Goal: Task Accomplishment & Management: Manage account settings

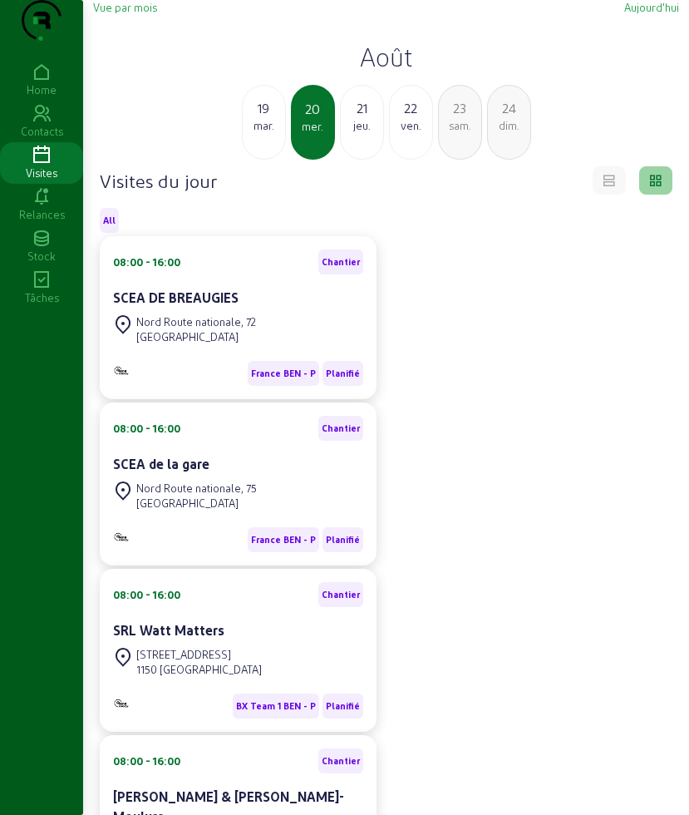
click at [366, 133] on div "jeu." at bounding box center [362, 125] width 42 height 15
click at [266, 118] on div "20" at bounding box center [264, 108] width 42 height 20
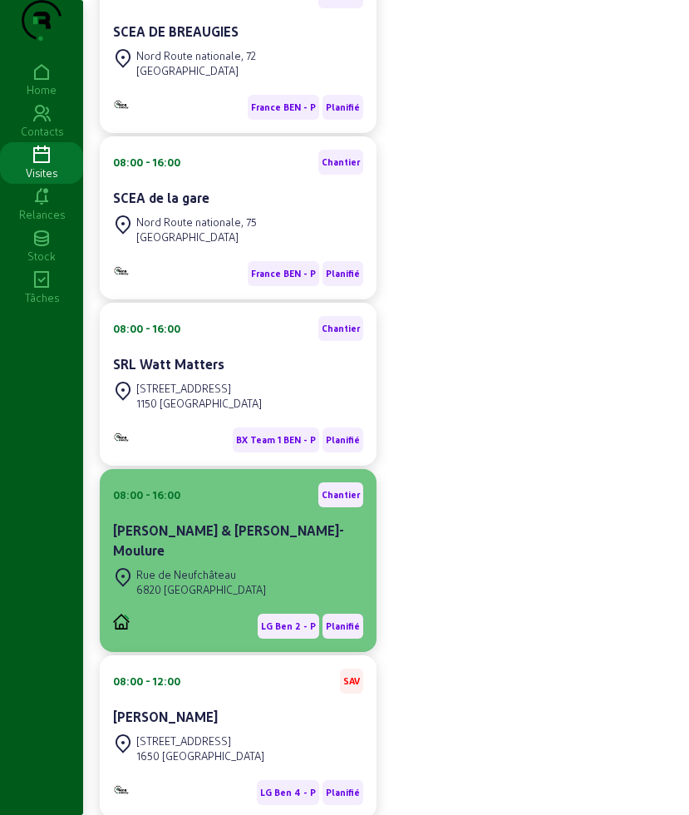
scroll to position [312, 0]
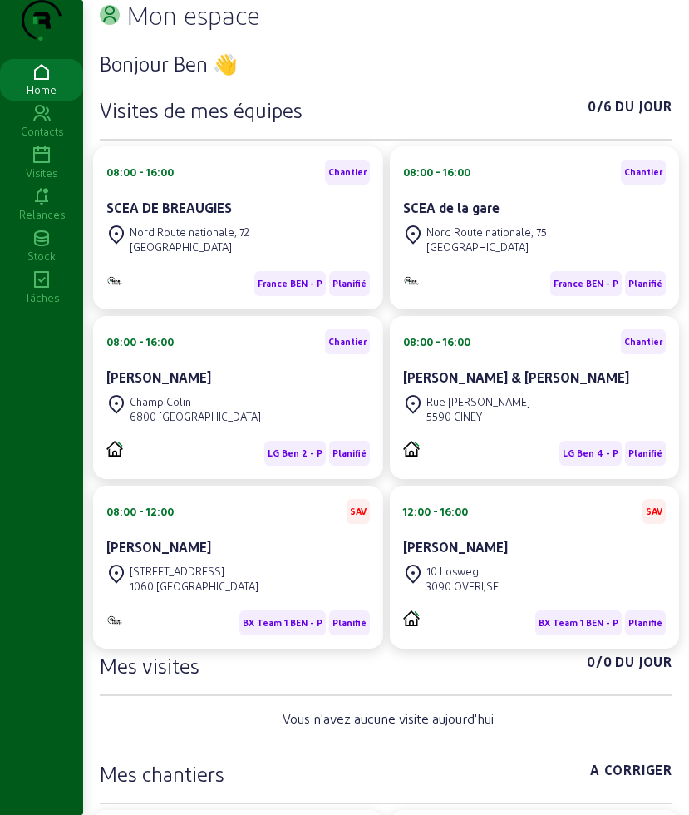
click at [38, 165] on icon at bounding box center [41, 155] width 83 height 20
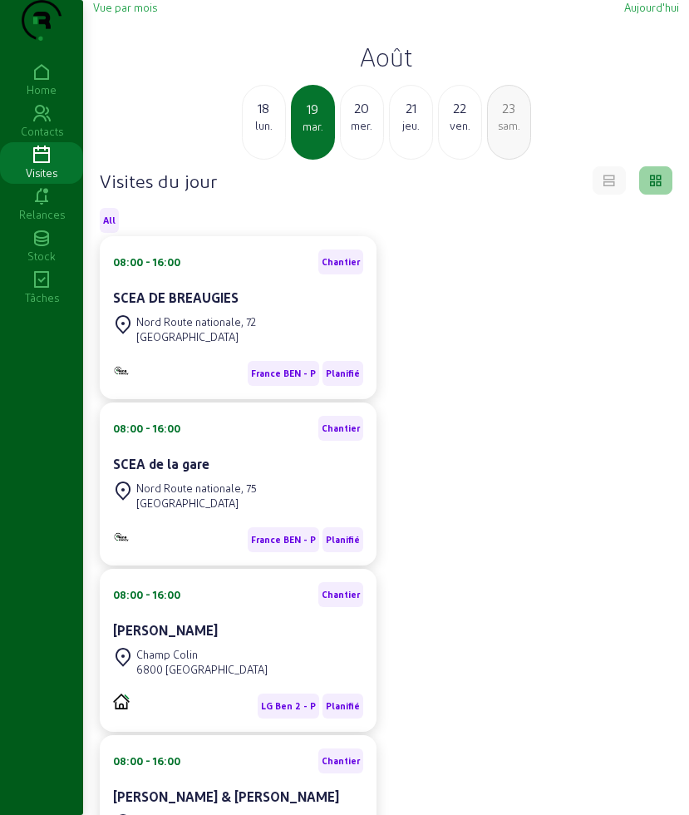
click at [374, 133] on div "mer." at bounding box center [362, 125] width 42 height 15
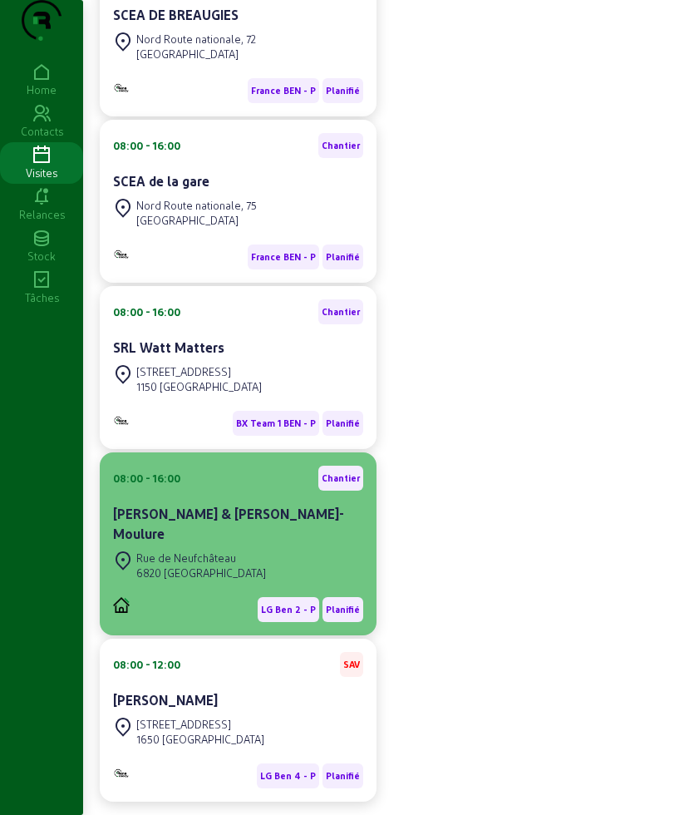
scroll to position [312, 0]
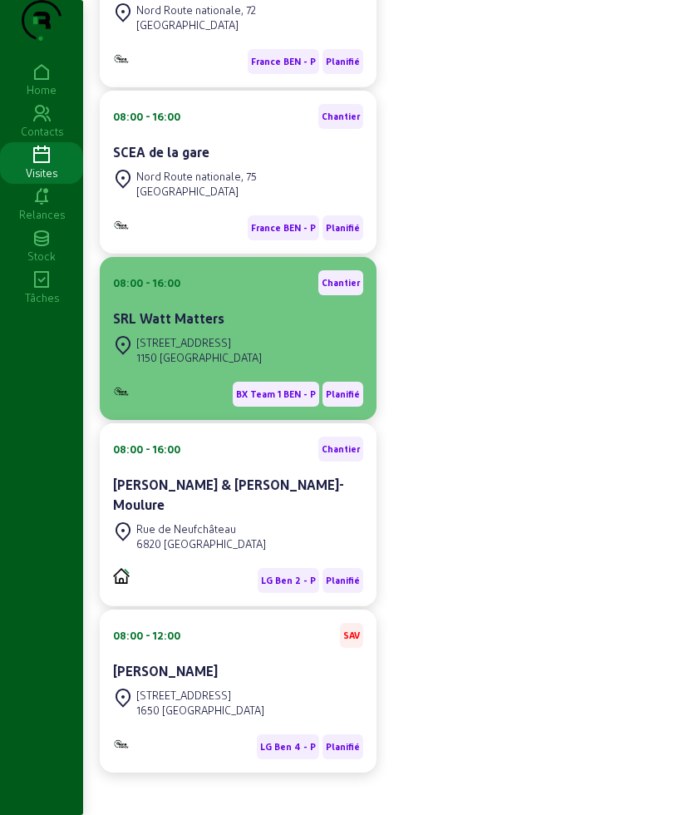
click at [244, 365] on div "1150 [GEOGRAPHIC_DATA]" at bounding box center [199, 357] width 126 height 15
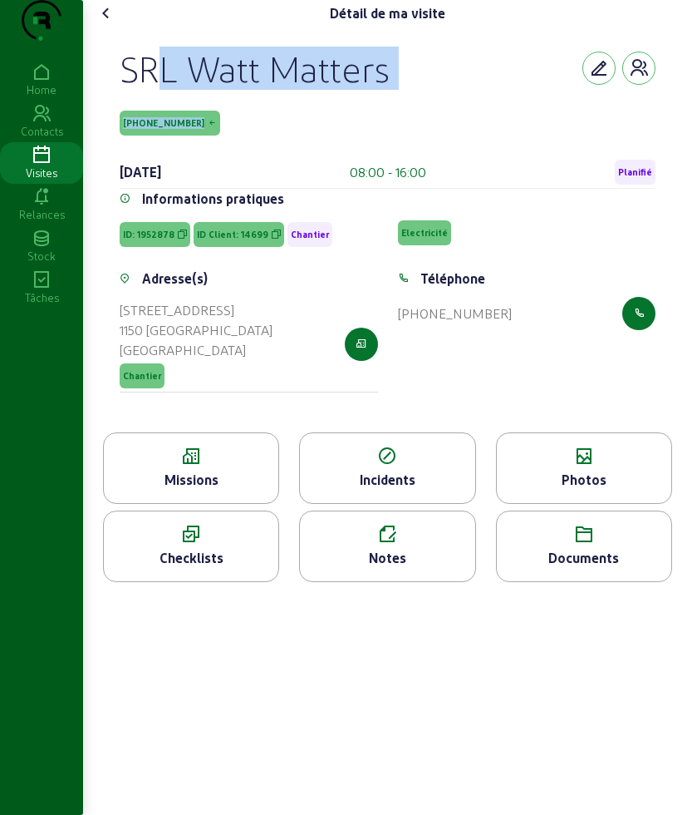
drag, startPoint x: 124, startPoint y: 98, endPoint x: 286, endPoint y: 155, distance: 171.7
click at [286, 155] on div "SRL Watt Matters 14699-11-1 20 août 2025 08:00 - 16:00 Planifié" at bounding box center [388, 118] width 536 height 142
copy div "SRL Watt Matters 14699-11-1"
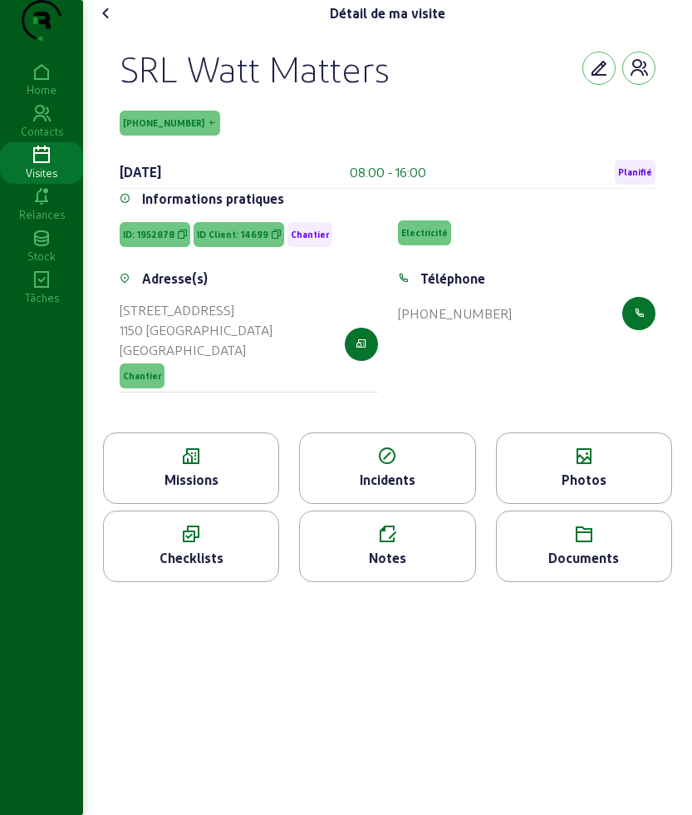
click at [195, 467] on div "Missions" at bounding box center [191, 467] width 176 height 71
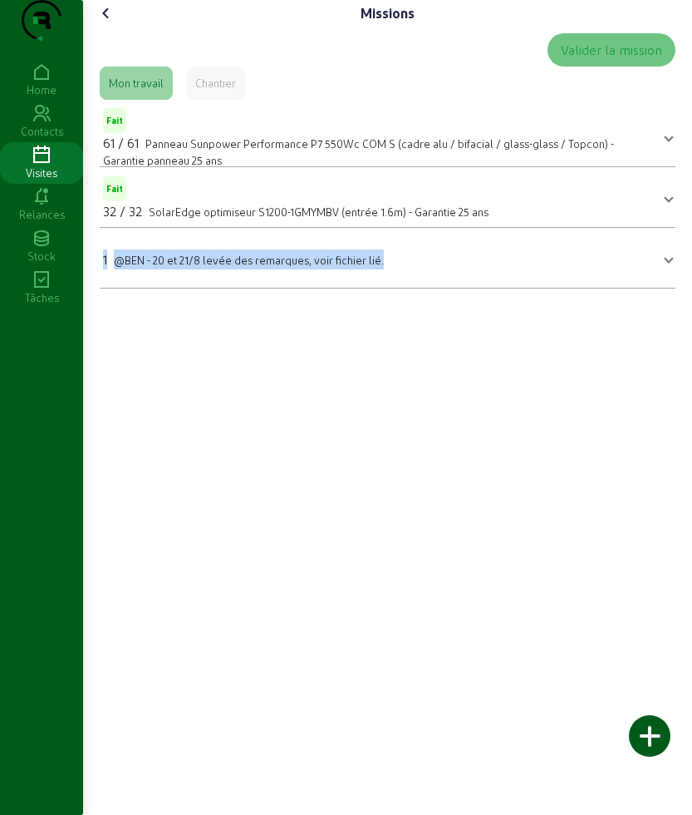
drag, startPoint x: 104, startPoint y: 296, endPoint x: 430, endPoint y: 305, distance: 326.0
click at [430, 281] on mat-expansion-panel-header "1 @BEN - 20 et 21/8 levée des remarques, voir fichier lié." at bounding box center [388, 257] width 576 height 47
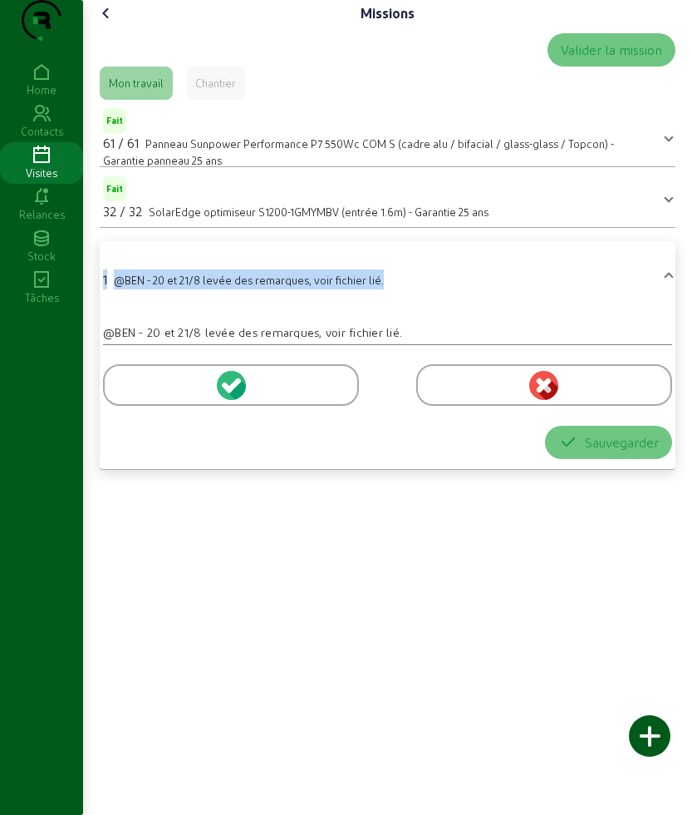
copy div "1 @BEN - 20 et 21/8 levée des remarques, voir fichier lié."
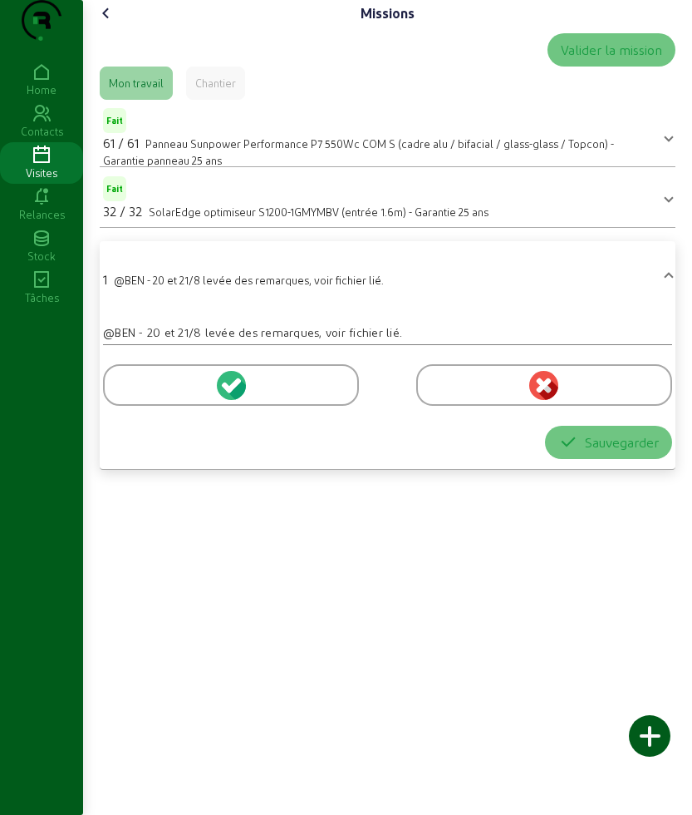
click at [95, 41] on div "Missions Valider la mission Mon travail Chantier Fait 61 / 61 Panneau Sunpower …" at bounding box center [387, 241] width 609 height 483
click at [102, 23] on icon at bounding box center [106, 13] width 20 height 20
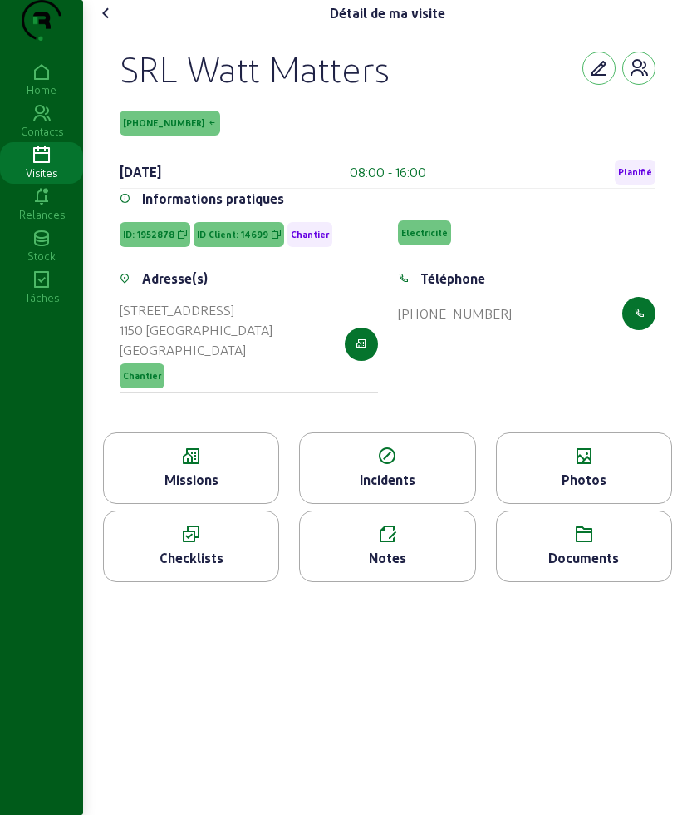
click at [618, 466] on icon at bounding box center [584, 456] width 175 height 20
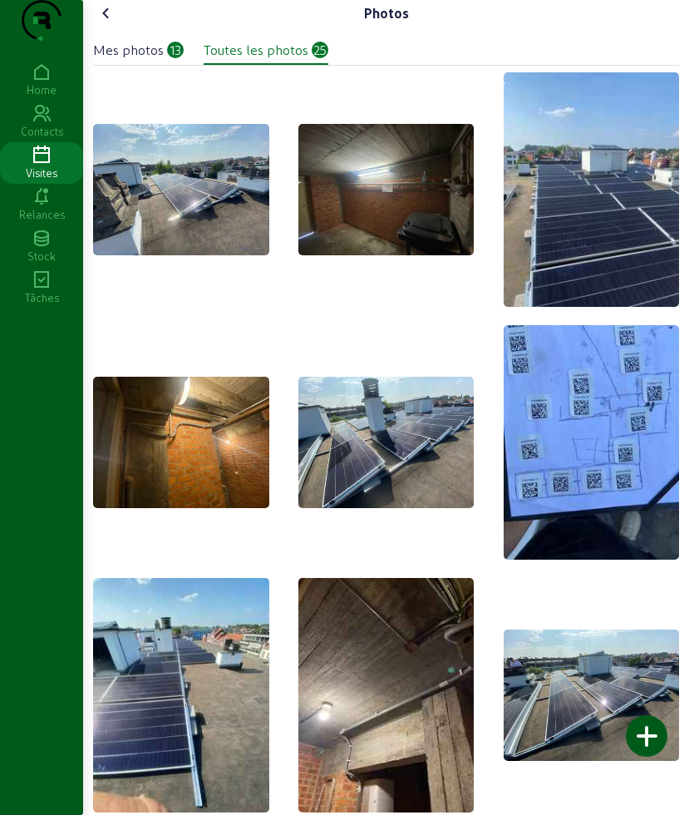
click at [112, 23] on icon at bounding box center [106, 13] width 20 height 20
